Goal: Transaction & Acquisition: Purchase product/service

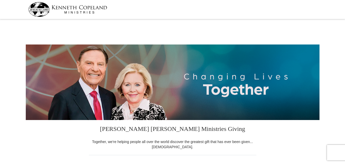
select select "DE"
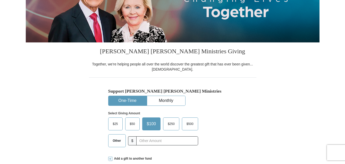
scroll to position [103, 0]
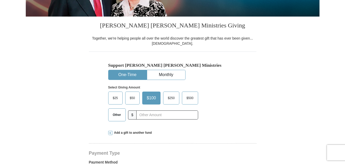
click at [117, 114] on span "Other" at bounding box center [116, 115] width 13 height 8
click at [0, 0] on input "Other" at bounding box center [0, 0] width 0 height 0
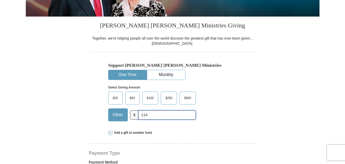
type input "114.67"
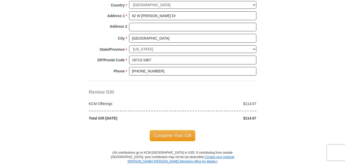
scroll to position [413, 0]
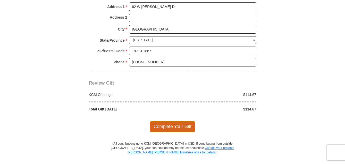
click at [188, 126] on span "Complete Your Gift" at bounding box center [173, 126] width 46 height 11
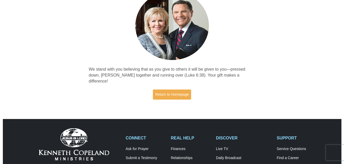
scroll to position [77, 0]
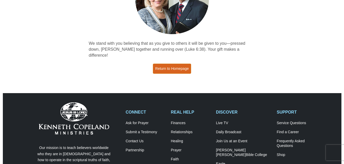
click at [186, 65] on link "Return to Homepage" at bounding box center [172, 68] width 38 height 10
